Goal: Task Accomplishment & Management: Use online tool/utility

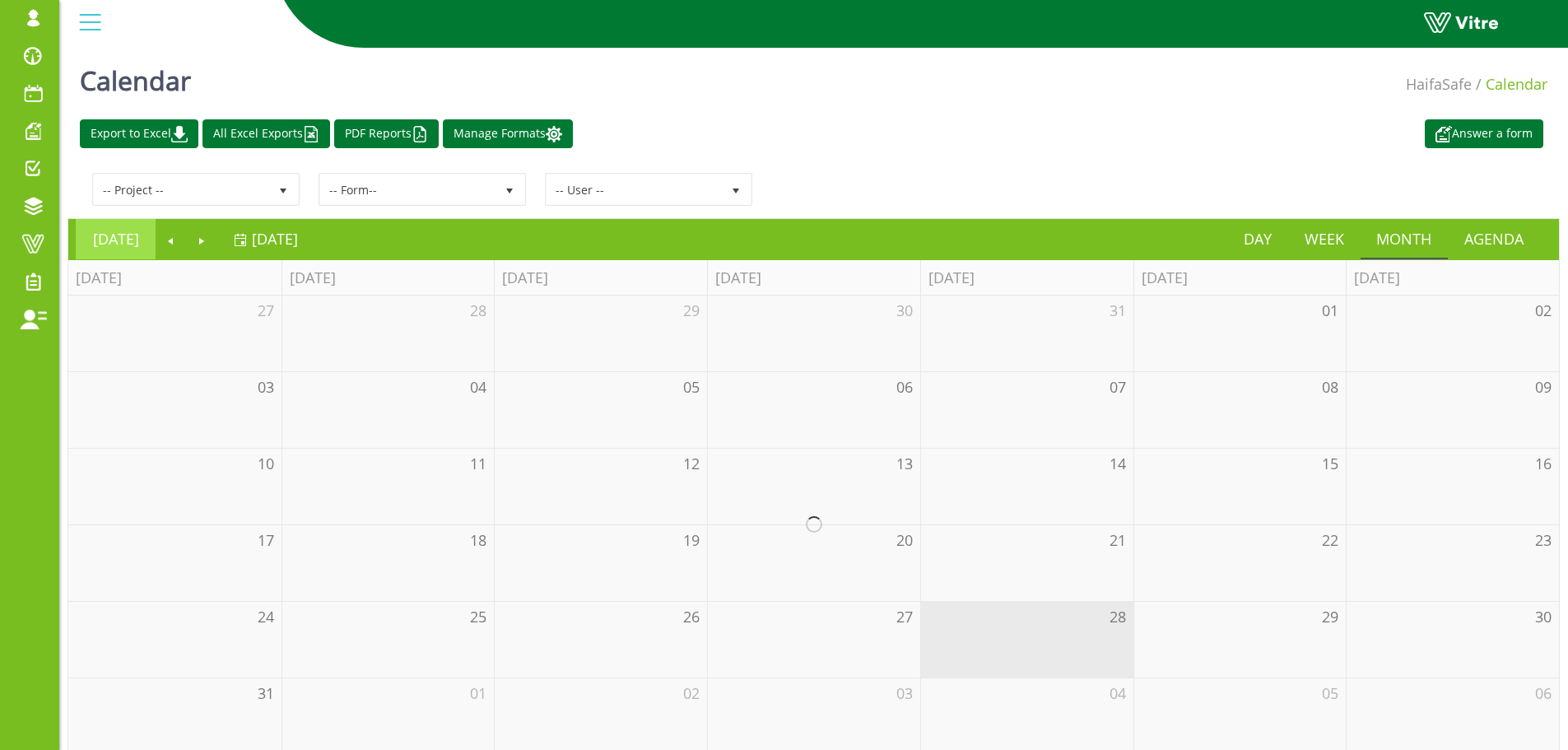
click at [92, 258] on li "[DATE]" at bounding box center [116, 238] width 79 height 41
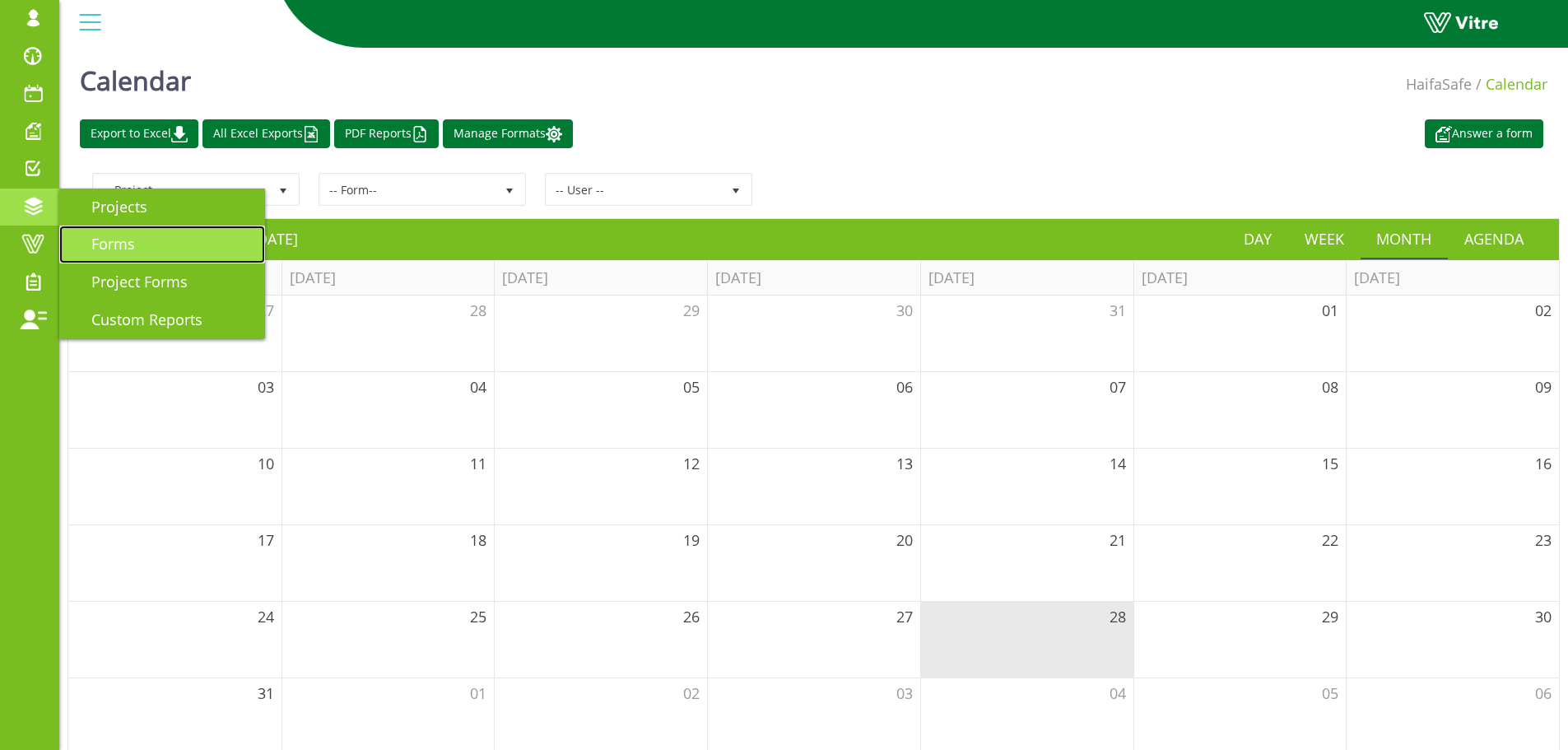
click at [136, 238] on link "Forms" at bounding box center [162, 245] width 206 height 38
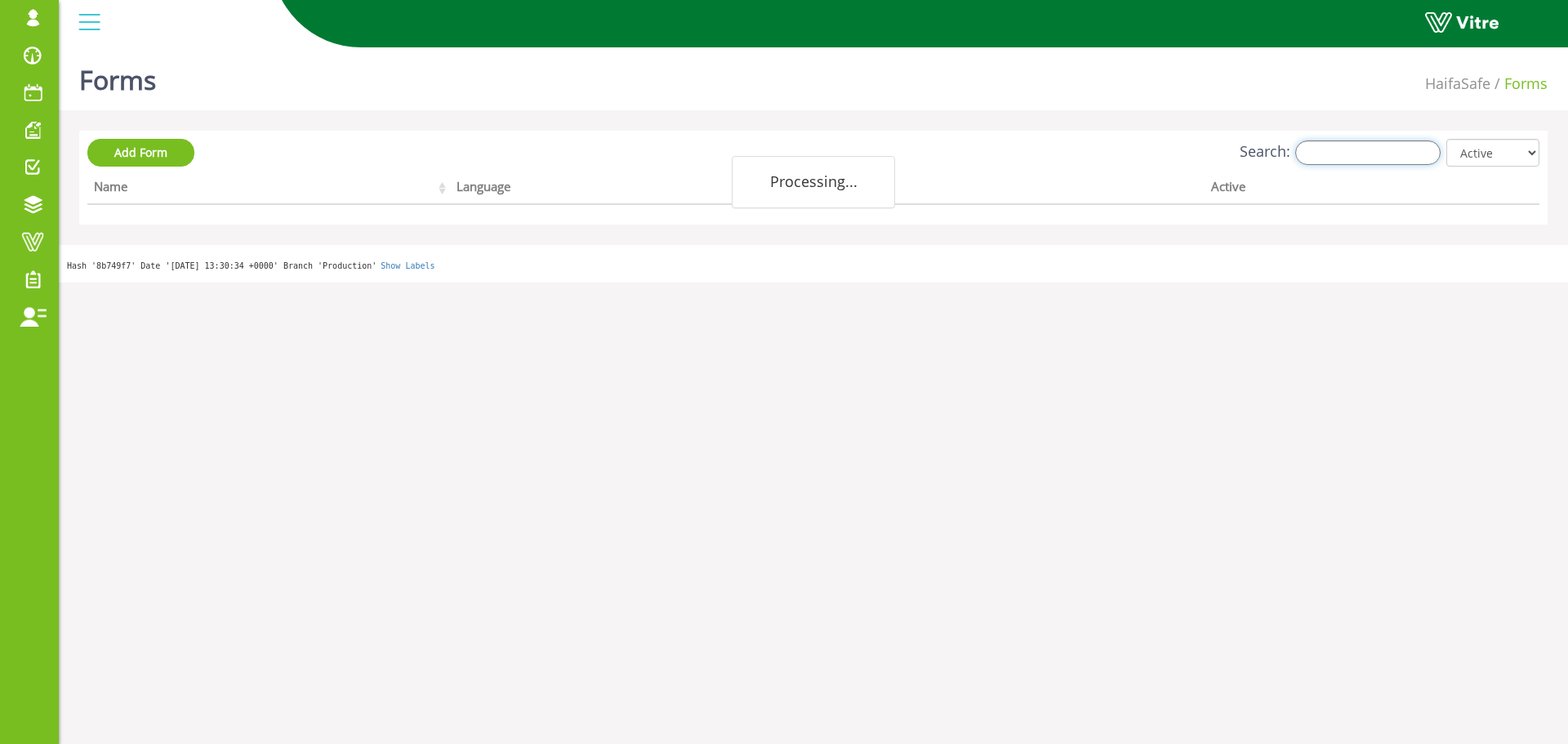
click at [1363, 157] on input "Search:" at bounding box center [1368, 153] width 146 height 25
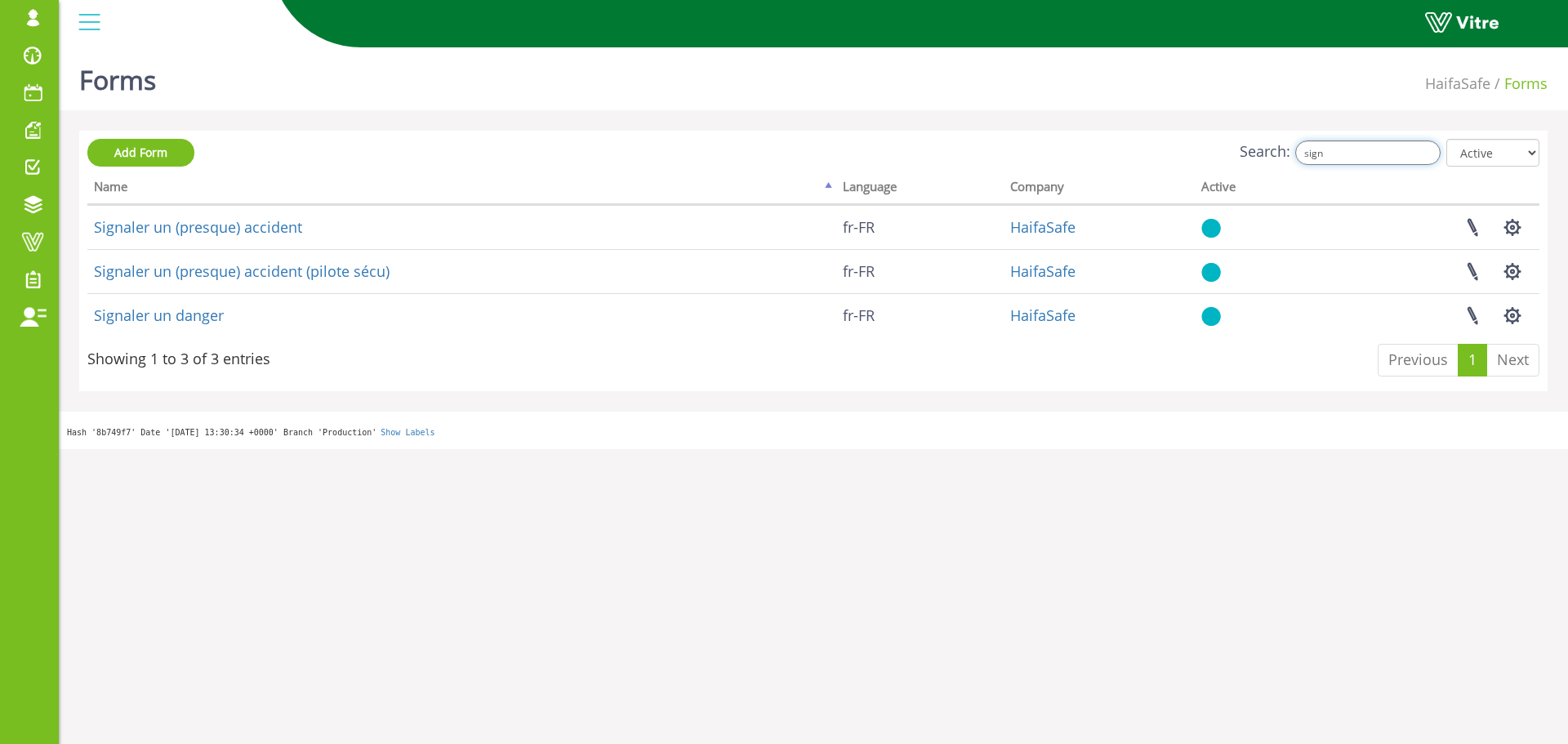
drag, startPoint x: 1253, startPoint y: 154, endPoint x: 1197, endPoint y: 153, distance: 56.0
click at [1199, 159] on div "Search: sign All Active Not Active" at bounding box center [814, 153] width 1452 height 30
type input "s"
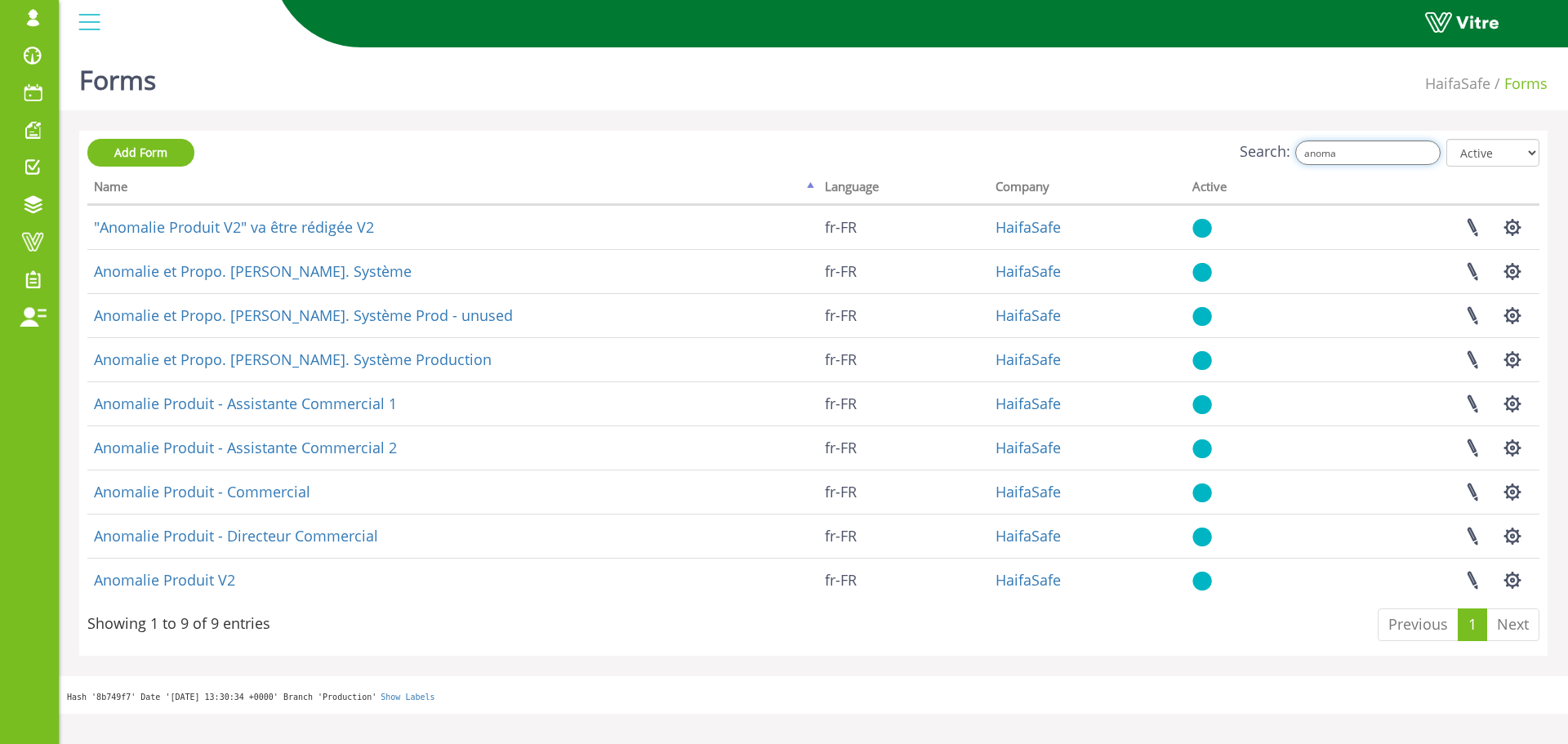
drag, startPoint x: 1362, startPoint y: 149, endPoint x: 1222, endPoint y: 155, distance: 140.1
click at [1222, 155] on div "Search: anoma All Active Not Active" at bounding box center [814, 153] width 1452 height 30
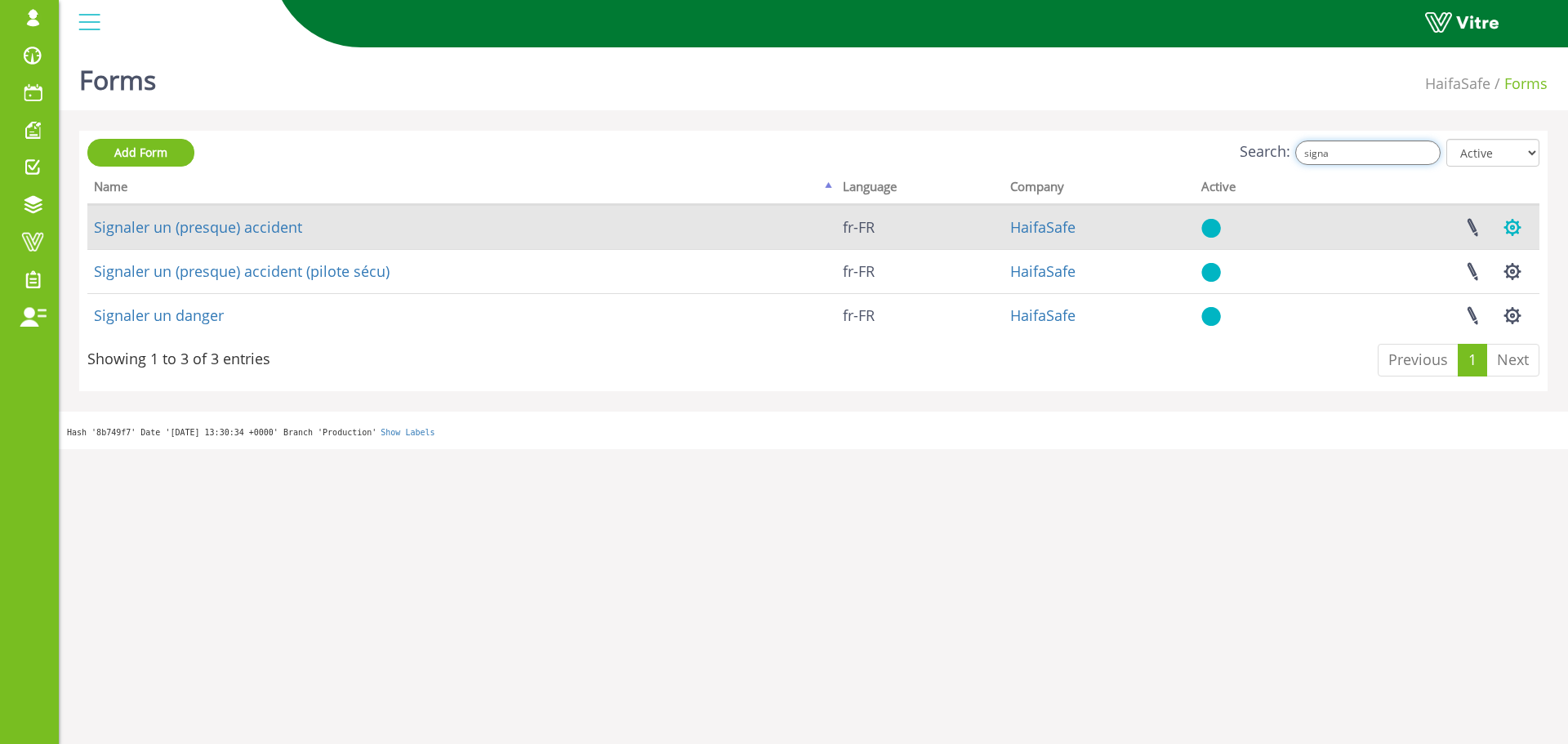
type input "signa"
click at [1516, 228] on button "button" at bounding box center [1513, 227] width 41 height 43
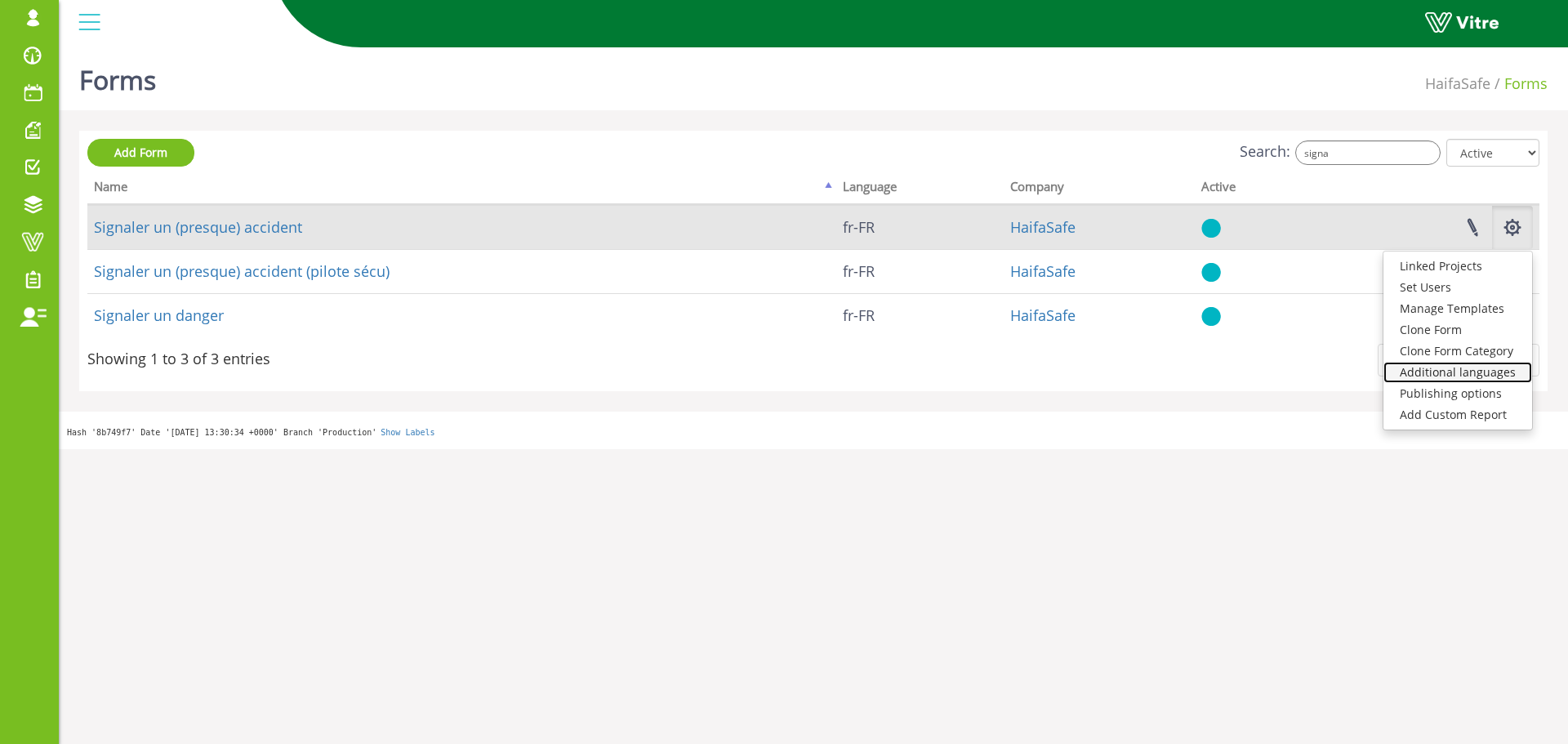
click at [1433, 375] on link "Additional languages" at bounding box center [1457, 372] width 148 height 21
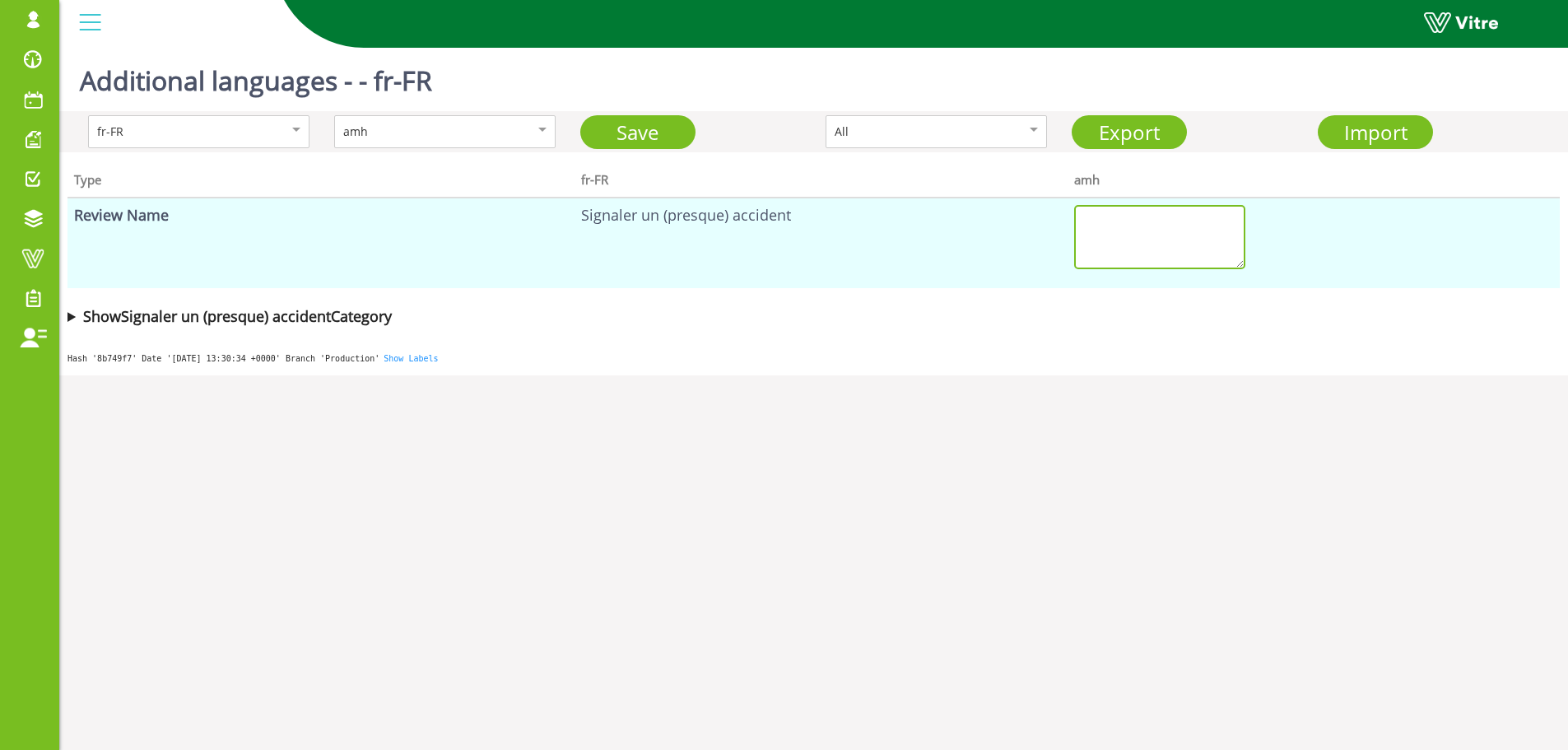
click at [1079, 239] on textarea at bounding box center [1159, 237] width 171 height 64
click at [400, 130] on div "amh" at bounding box center [427, 131] width 168 height 18
